Goal: Information Seeking & Learning: Learn about a topic

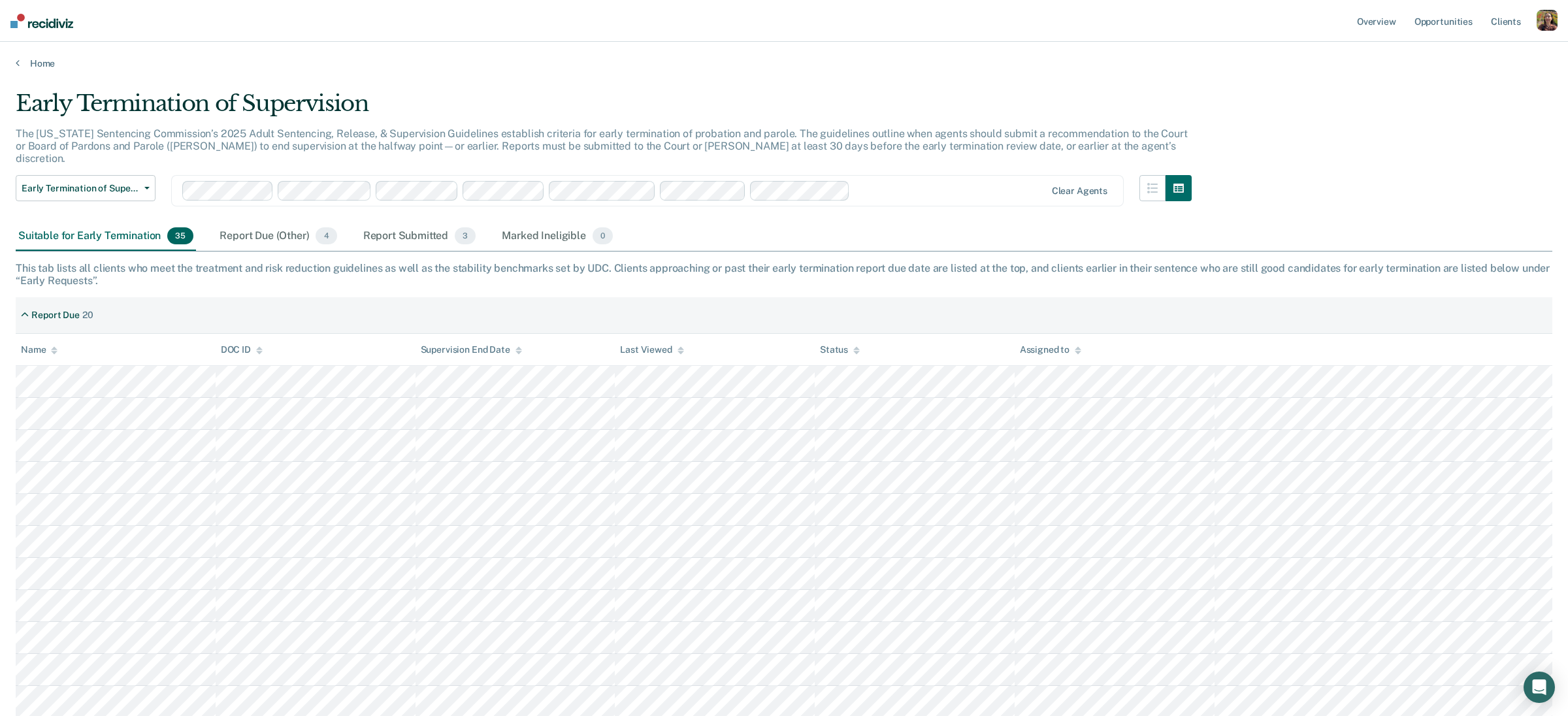
scroll to position [28, 0]
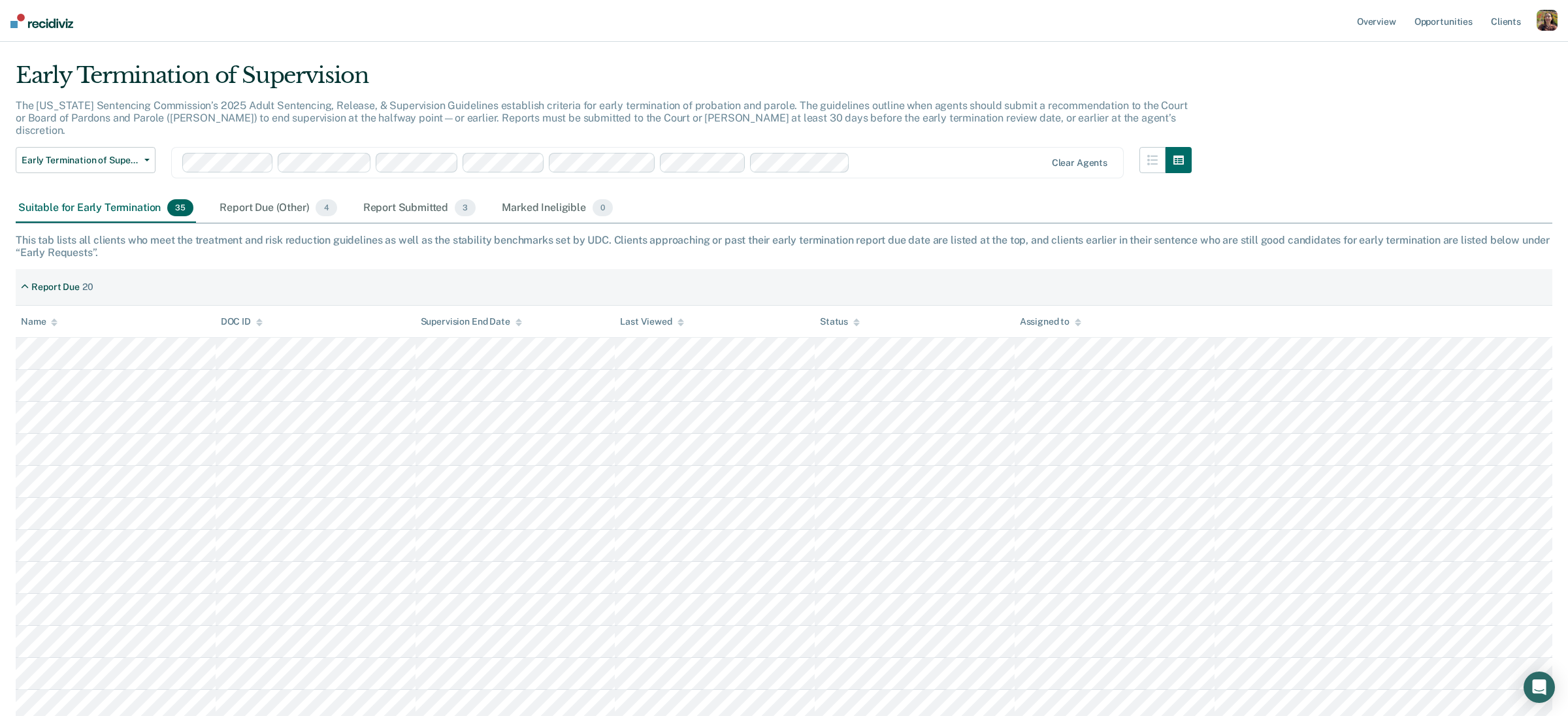
click at [1549, 25] on div "button" at bounding box center [1547, 21] width 21 height 21
click at [1456, 56] on link "Profile" at bounding box center [1494, 53] width 105 height 11
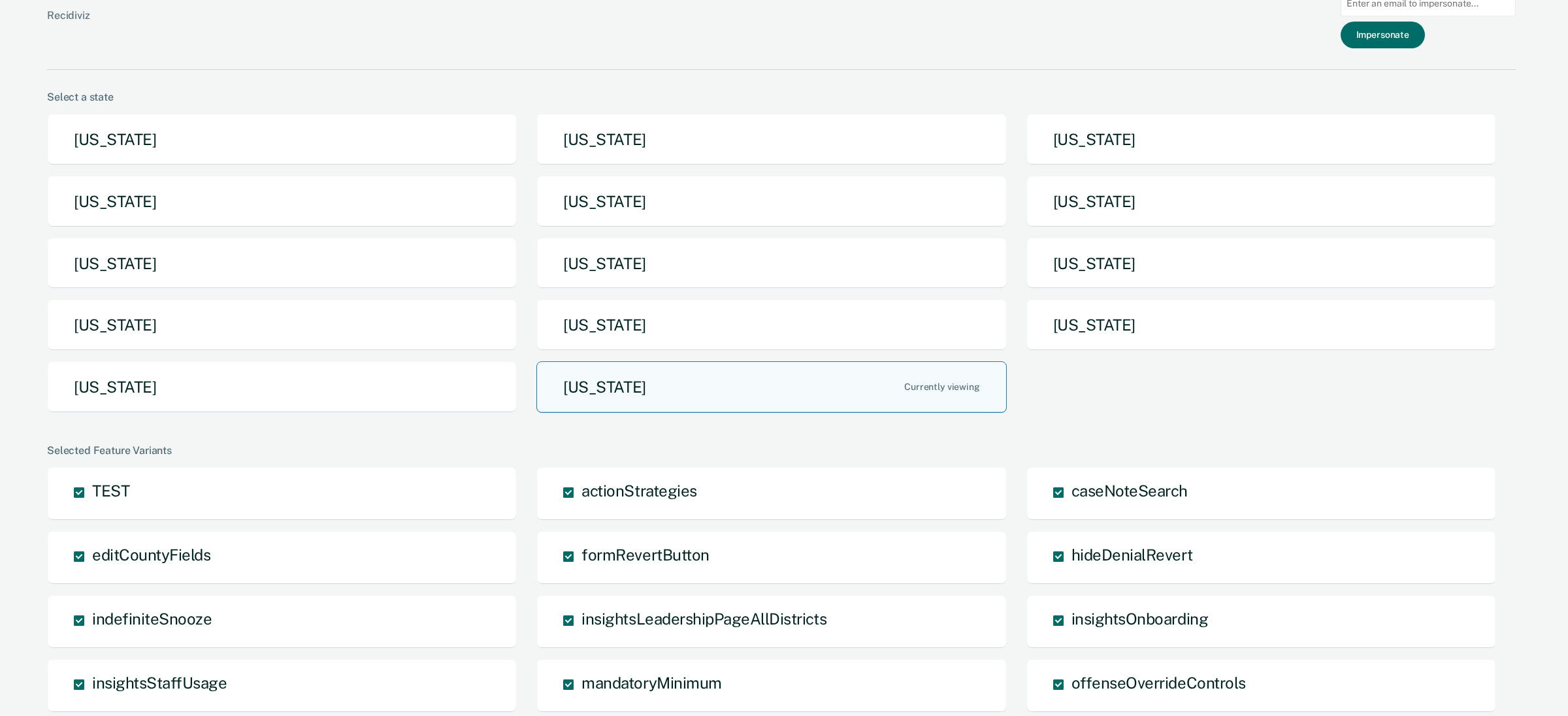
click at [729, 379] on button "[US_STATE]" at bounding box center [771, 386] width 470 height 51
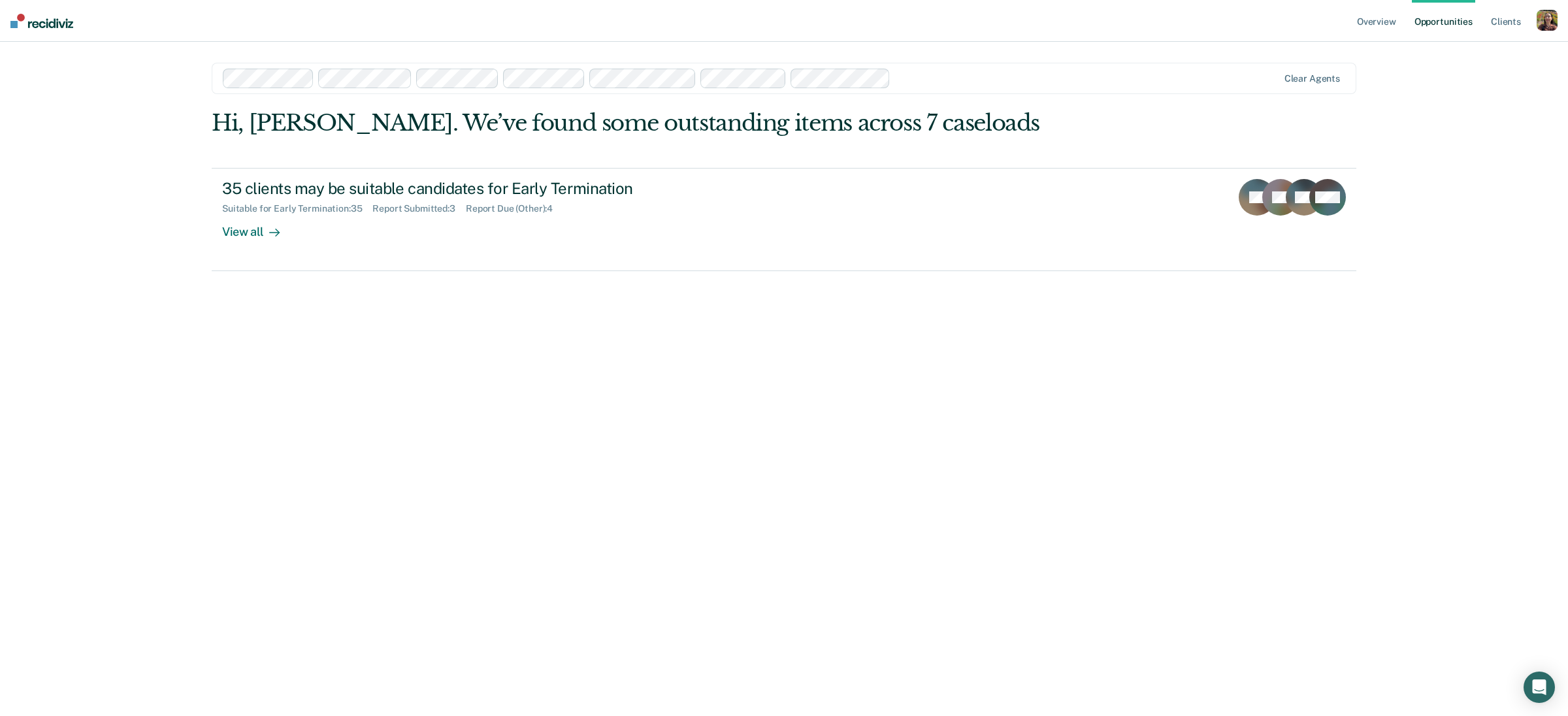
click at [496, 282] on div "Hi, [PERSON_NAME]. We’ve found some outstanding items across 7 caseloads 35 cli…" at bounding box center [784, 394] width 1145 height 570
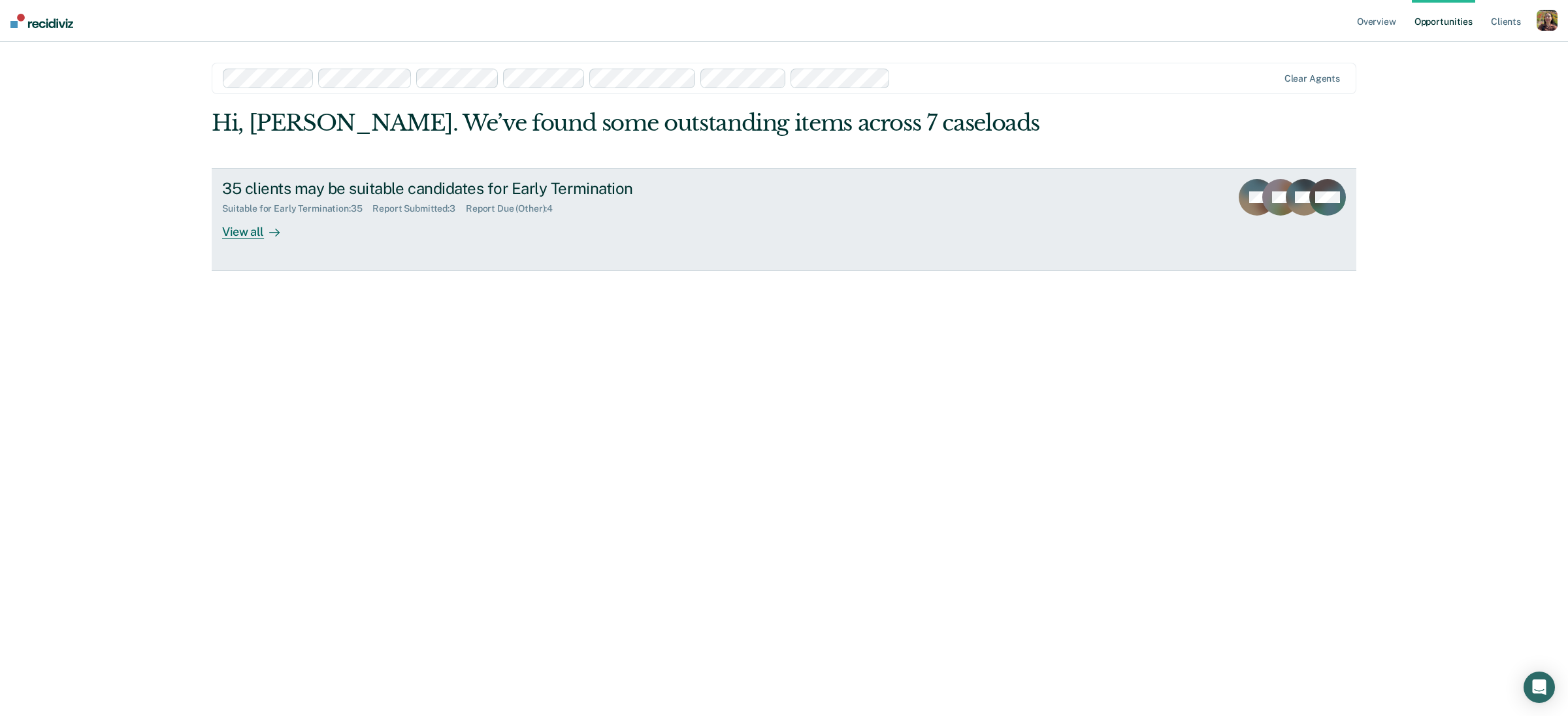
click at [543, 260] on link "35 clients may be suitable candidates for Early Termination Suitable for Early …" at bounding box center [784, 219] width 1145 height 103
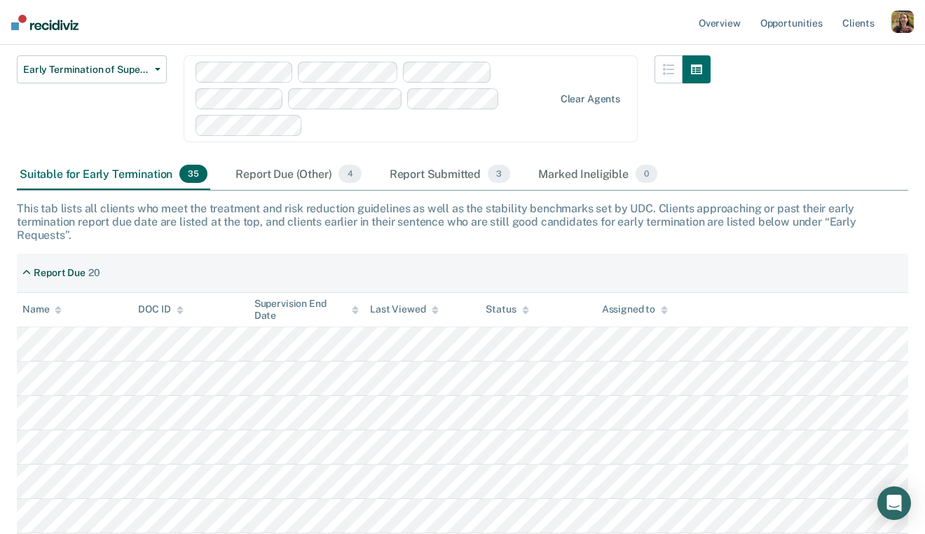
scroll to position [147, 0]
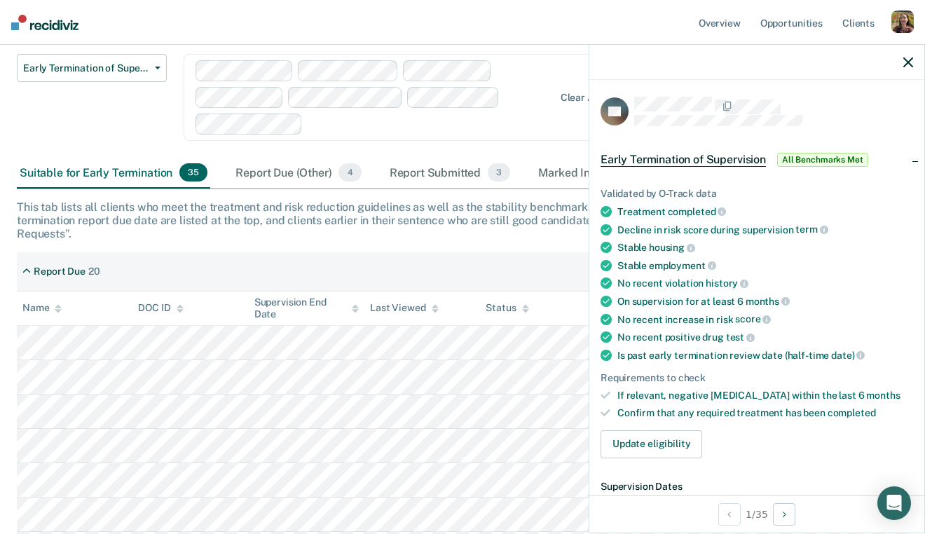
click at [901, 64] on div at bounding box center [756, 62] width 335 height 35
click at [910, 67] on button "button" at bounding box center [908, 62] width 10 height 12
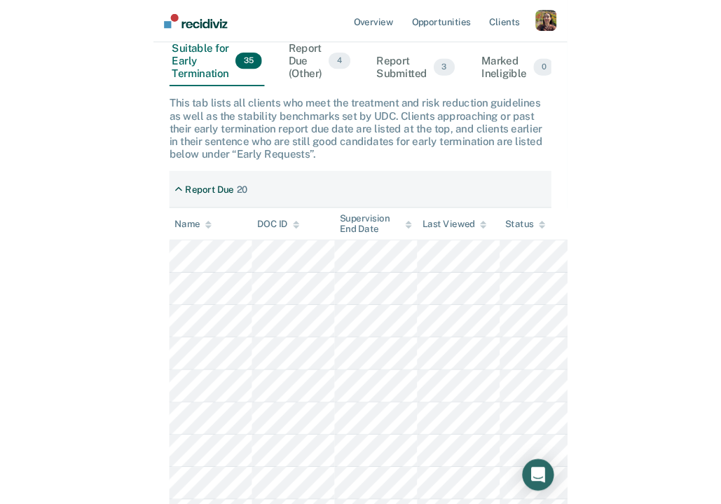
scroll to position [0, 0]
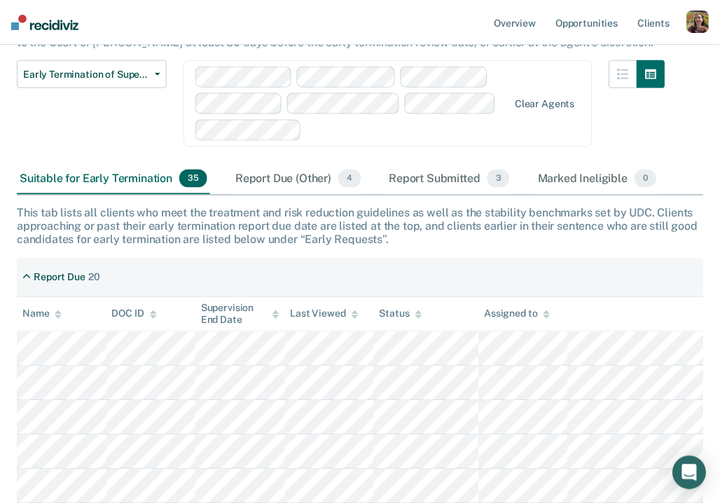
scroll to position [145, 0]
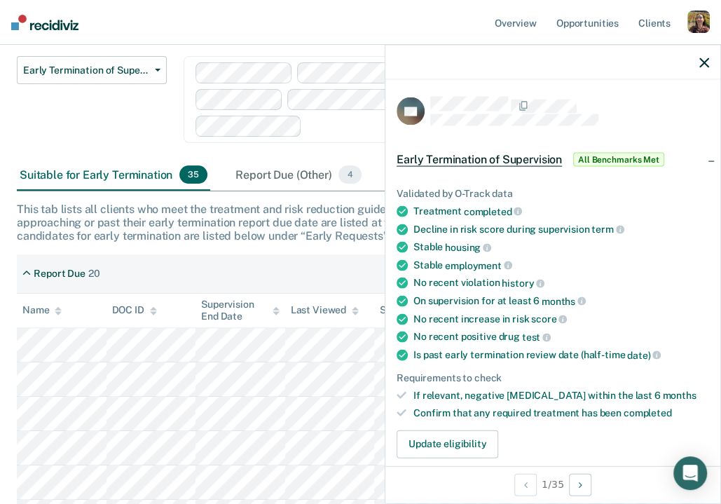
click at [701, 60] on icon "button" at bounding box center [704, 62] width 10 height 10
